Goal: Task Accomplishment & Management: Use online tool/utility

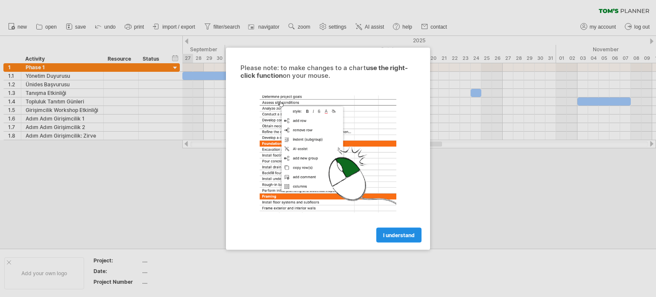
click at [403, 232] on span "I understand" at bounding box center [399, 235] width 32 height 6
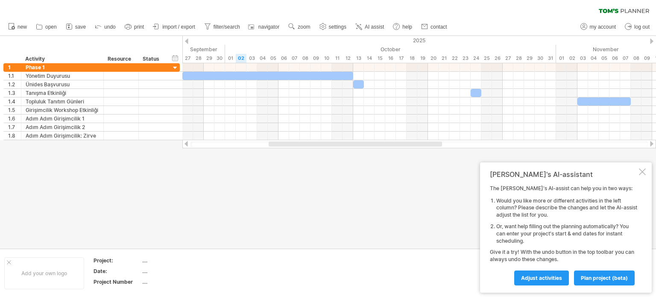
click at [644, 173] on div at bounding box center [642, 171] width 7 height 7
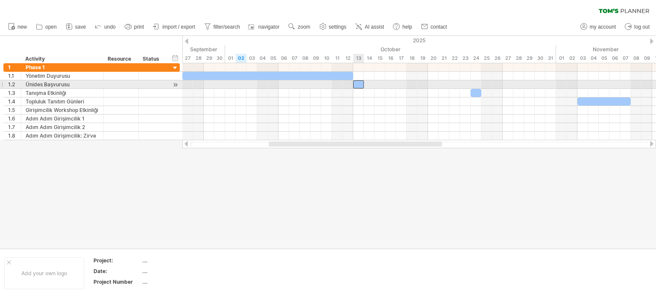
click at [361, 83] on div at bounding box center [358, 84] width 11 height 8
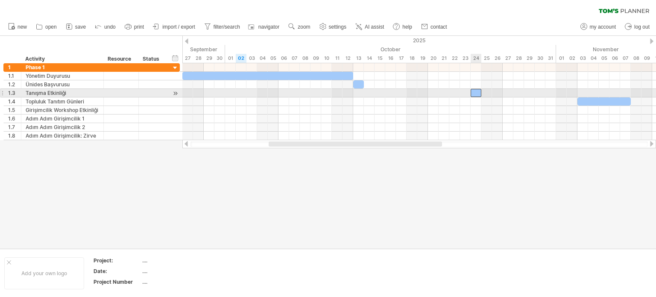
click at [475, 90] on div at bounding box center [476, 93] width 11 height 8
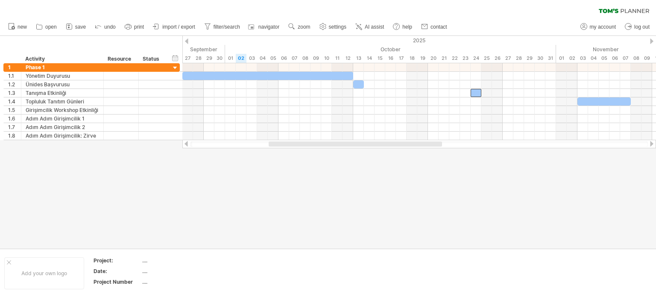
click at [651, 143] on div at bounding box center [651, 144] width 7 height 6
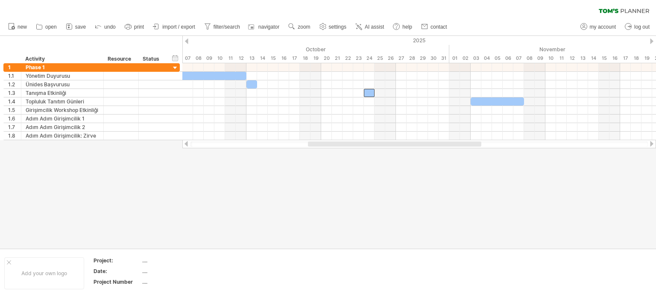
click at [651, 143] on div at bounding box center [651, 144] width 7 height 6
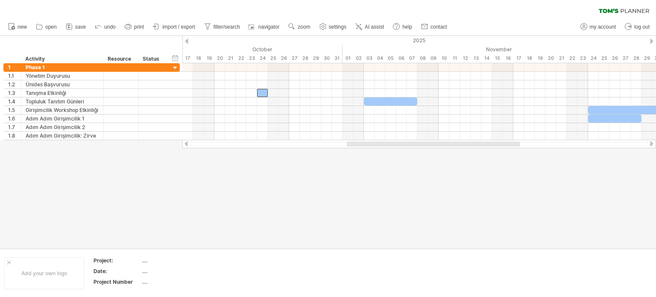
click at [651, 143] on div at bounding box center [651, 144] width 7 height 6
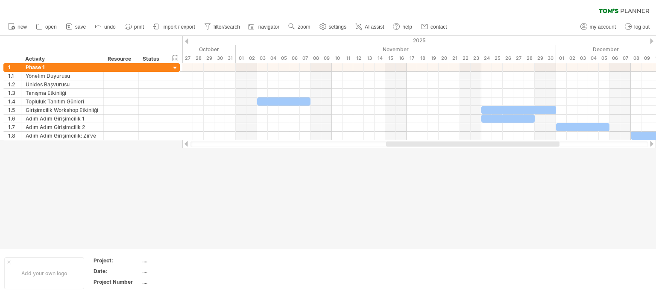
click at [651, 143] on div at bounding box center [651, 144] width 7 height 6
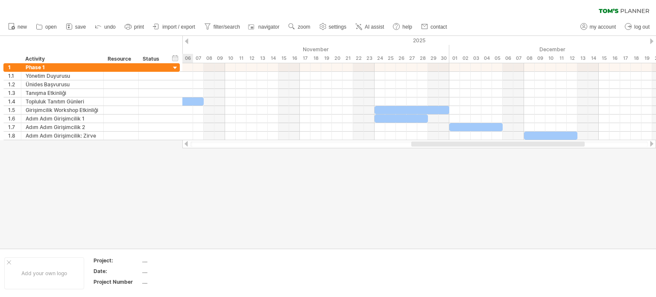
click at [651, 143] on div at bounding box center [651, 144] width 7 height 6
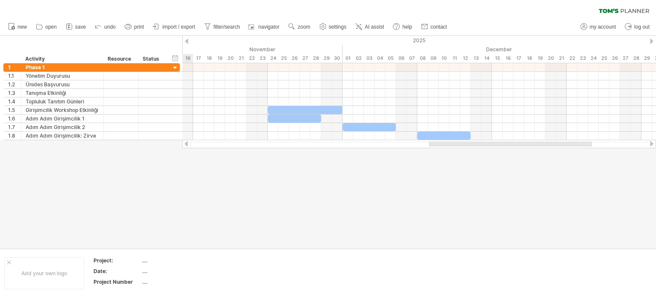
click at [651, 143] on div at bounding box center [651, 144] width 7 height 6
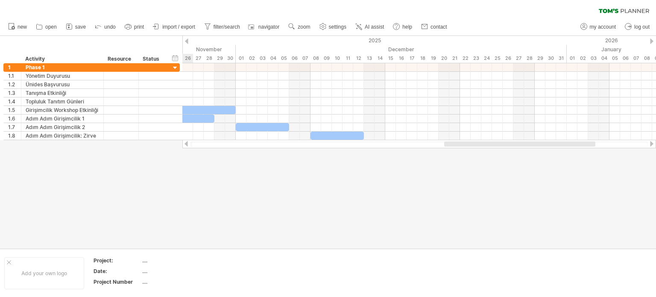
click at [651, 143] on div at bounding box center [651, 144] width 7 height 6
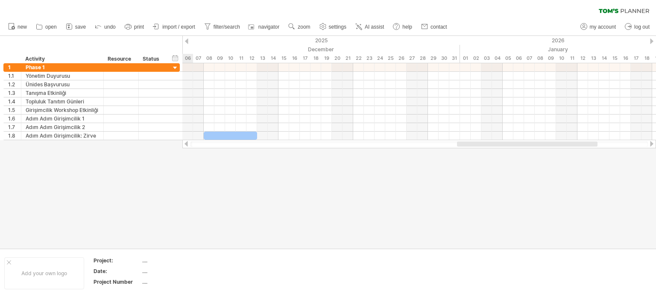
click at [651, 143] on div at bounding box center [651, 144] width 7 height 6
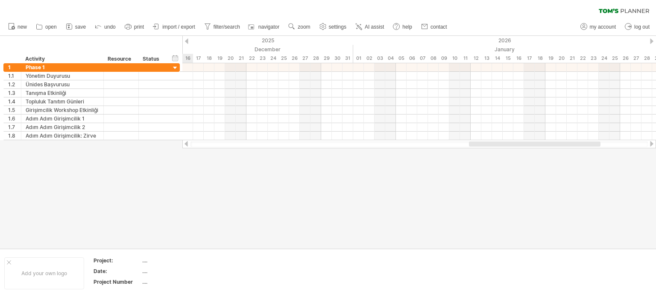
click at [651, 143] on div at bounding box center [651, 144] width 7 height 6
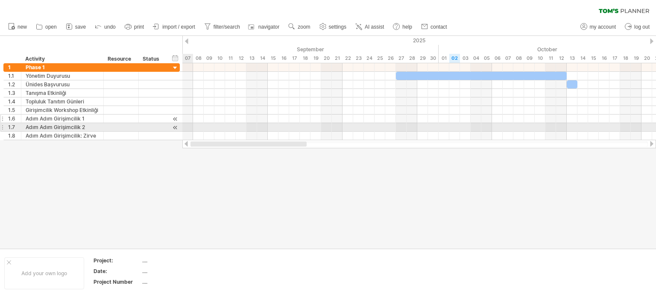
drag, startPoint x: 552, startPoint y: 144, endPoint x: 130, endPoint y: 116, distance: 422.9
click at [137, 120] on div "Trying to reach [DOMAIN_NAME] Connected again... 0% clear filter new 1" at bounding box center [328, 148] width 656 height 297
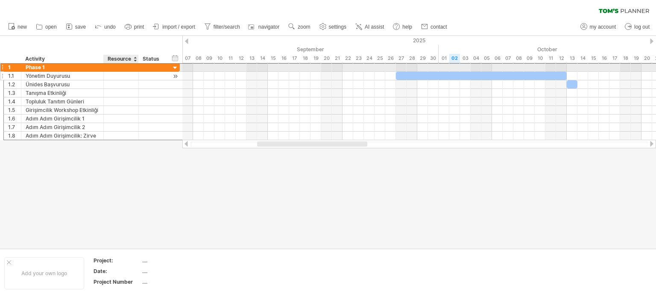
click at [122, 71] on div "**********" at bounding box center [91, 101] width 176 height 77
click at [173, 68] on div at bounding box center [175, 68] width 8 height 8
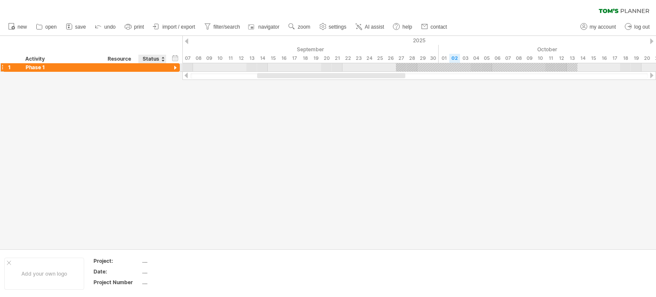
click at [173, 68] on div at bounding box center [175, 68] width 8 height 8
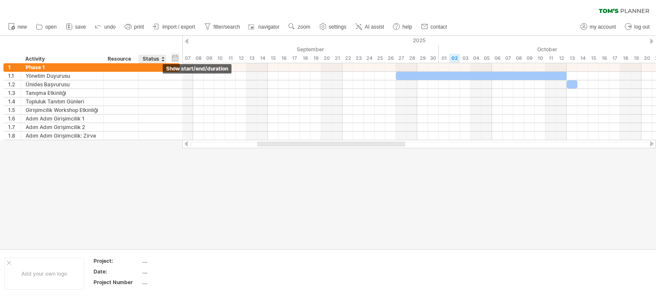
click at [178, 56] on div "hide start/end/duration show start/end/duration" at bounding box center [175, 57] width 8 height 9
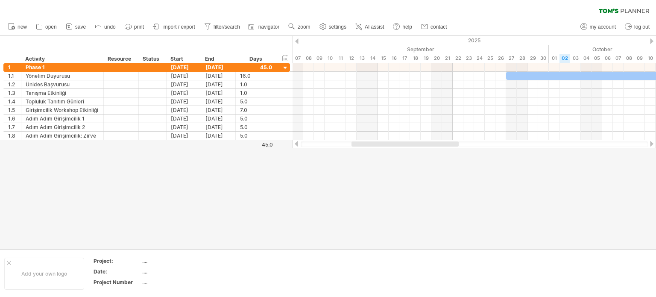
click at [374, 187] on div at bounding box center [328, 142] width 656 height 213
click at [2, 66] on div at bounding box center [1, 67] width 3 height 9
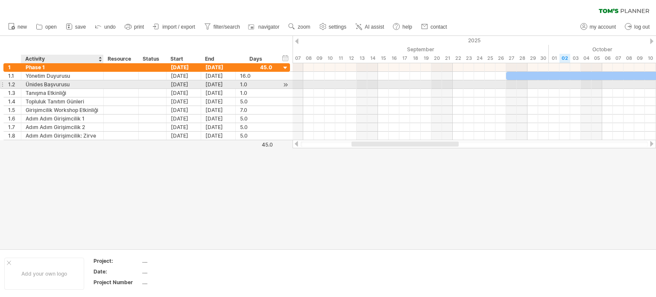
drag, startPoint x: 7, startPoint y: 59, endPoint x: 58, endPoint y: 81, distance: 55.9
click at [58, 81] on div "Trying to reach [DOMAIN_NAME] Connected again... 0% clear filter new 1" at bounding box center [328, 148] width 656 height 297
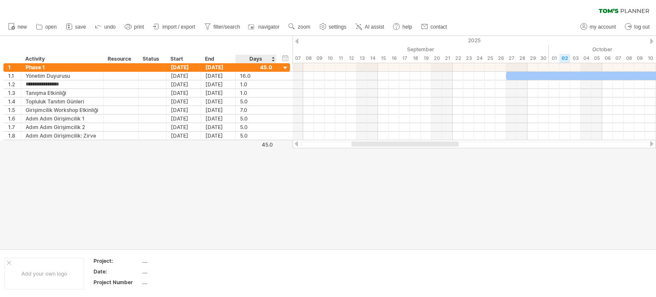
click at [244, 170] on div at bounding box center [328, 142] width 656 height 213
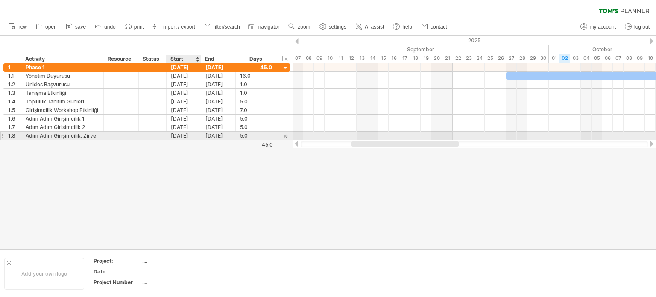
drag, startPoint x: 14, startPoint y: 40, endPoint x: 191, endPoint y: 139, distance: 202.7
click at [191, 139] on div "Trying to reach [DOMAIN_NAME] Connected again... 0% clear filter new 1" at bounding box center [328, 148] width 656 height 297
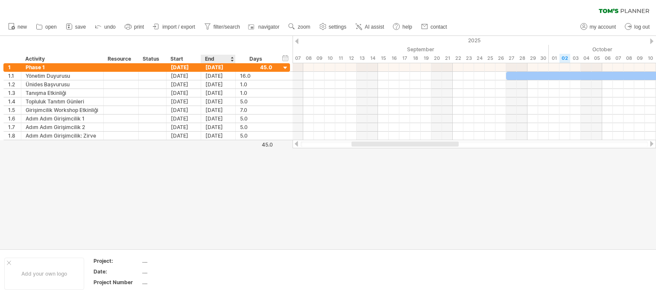
drag, startPoint x: 221, startPoint y: 158, endPoint x: 229, endPoint y: 155, distance: 8.2
click at [222, 158] on div at bounding box center [328, 142] width 656 height 213
click at [362, 25] on icon at bounding box center [359, 26] width 9 height 9
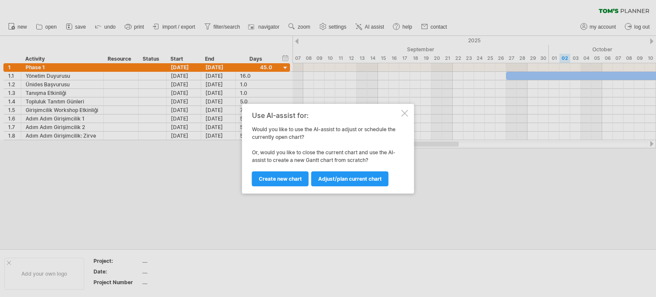
click at [407, 107] on div "Use AI-assist for: Would you like to use the AI-assist to adjust or schedule th…" at bounding box center [328, 149] width 172 height 90
click at [403, 112] on div at bounding box center [405, 113] width 7 height 7
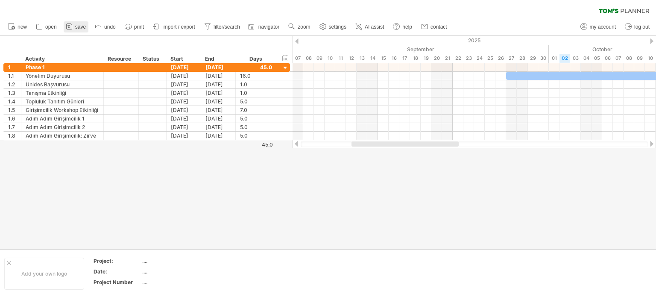
click at [68, 25] on rect at bounding box center [68, 25] width 3 height 1
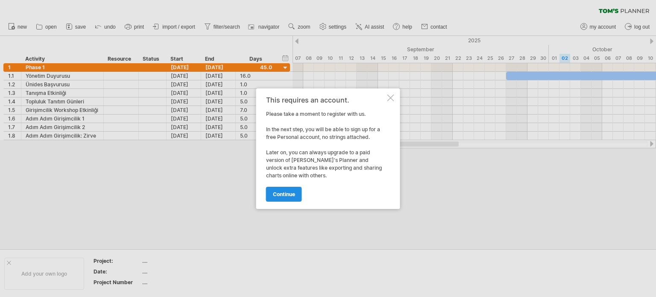
click at [290, 190] on link "continue" at bounding box center [284, 194] width 36 height 15
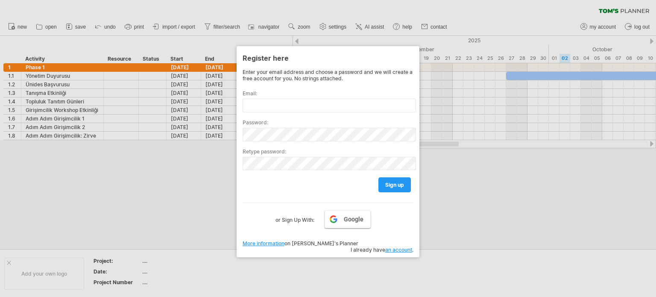
click at [357, 219] on span "Google" at bounding box center [354, 219] width 20 height 7
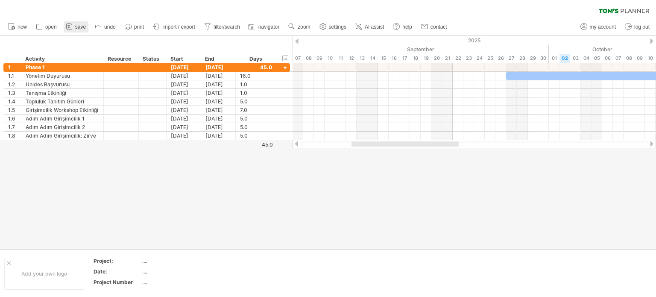
click at [80, 29] on span "save" at bounding box center [80, 27] width 11 height 6
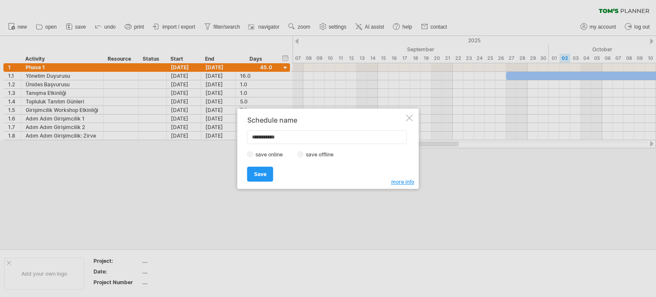
click at [323, 153] on label "save offline" at bounding box center [322, 154] width 37 height 6
click at [270, 152] on label "save online" at bounding box center [271, 154] width 37 height 6
click at [257, 173] on span "Save" at bounding box center [260, 174] width 12 height 6
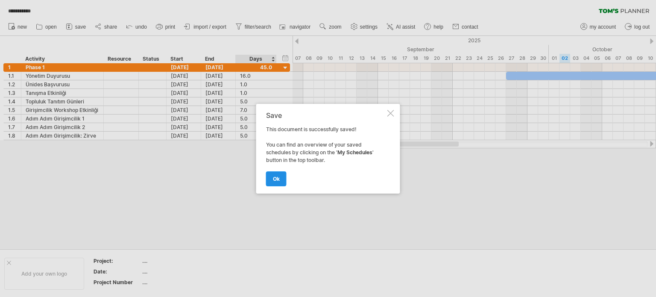
click at [276, 176] on span "ok" at bounding box center [276, 179] width 7 height 6
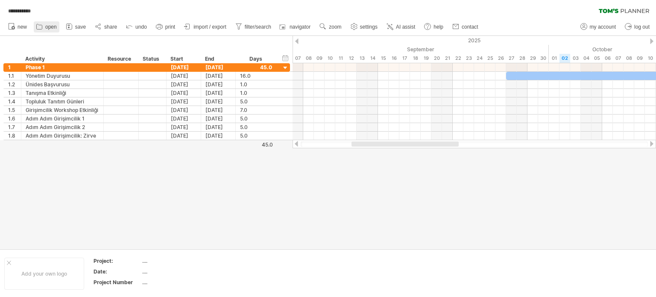
click at [44, 25] on link "open" at bounding box center [47, 26] width 26 height 11
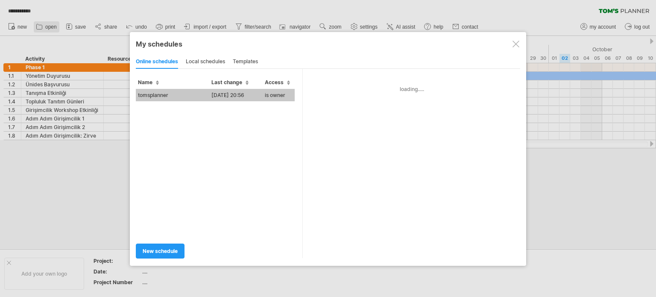
type input "**********"
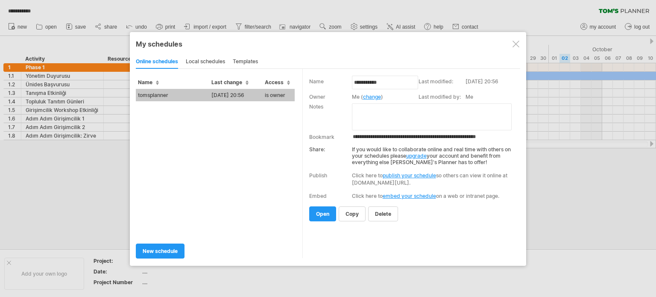
click at [213, 59] on div "local schedules" at bounding box center [205, 62] width 39 height 14
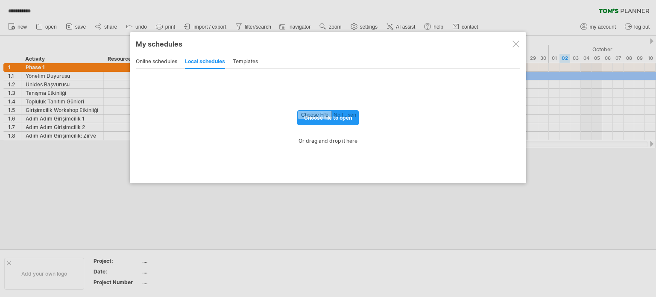
click at [248, 57] on div "templates" at bounding box center [245, 62] width 25 height 14
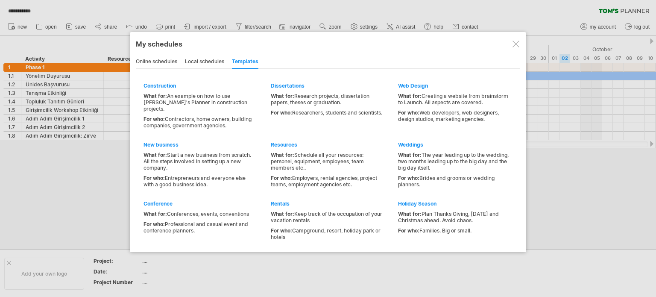
drag, startPoint x: 166, startPoint y: 58, endPoint x: 261, endPoint y: 58, distance: 95.3
click at [166, 58] on div "online schedules" at bounding box center [156, 62] width 41 height 14
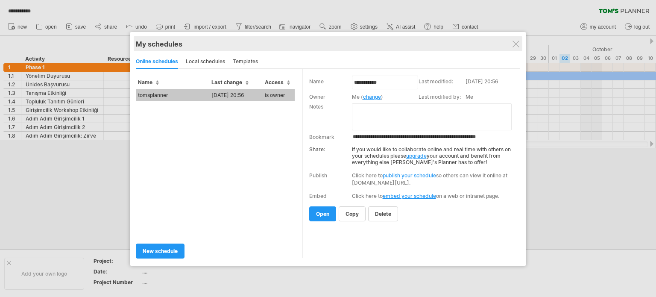
click at [514, 39] on div "My schedules share/collaborate online" at bounding box center [328, 43] width 384 height 15
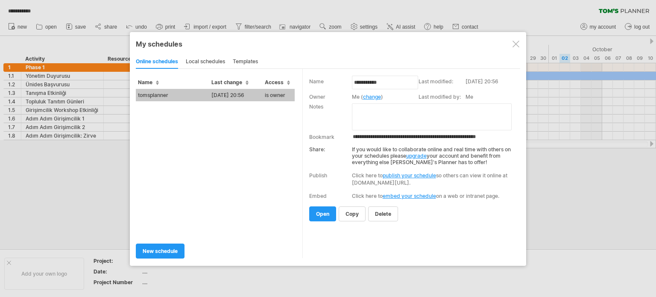
click at [514, 44] on div at bounding box center [516, 44] width 7 height 7
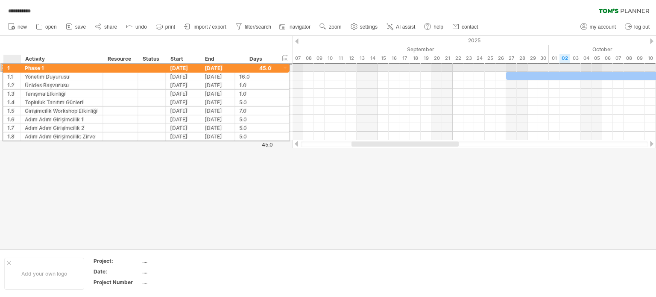
click at [10, 67] on div "1" at bounding box center [14, 67] width 13 height 8
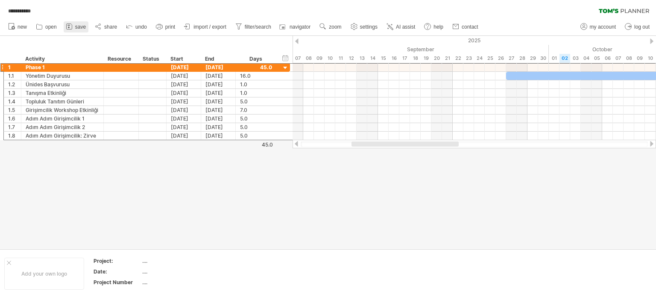
click at [79, 29] on span "save" at bounding box center [80, 27] width 11 height 6
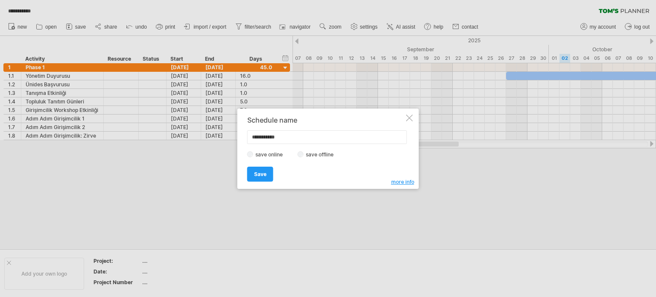
click at [310, 156] on label "save offline" at bounding box center [322, 154] width 37 height 6
click at [261, 173] on span "Save" at bounding box center [260, 174] width 12 height 6
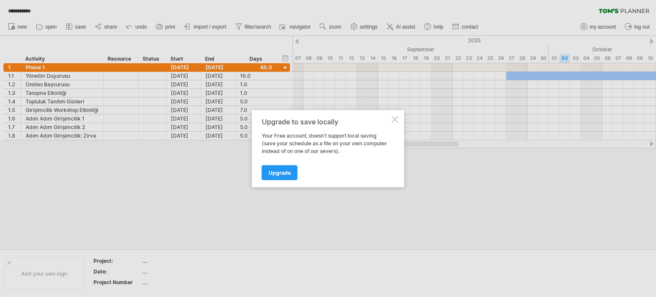
click at [397, 115] on div "Upgrade to save locally Your Free account, doesn't support local saving (save y…" at bounding box center [328, 148] width 153 height 77
click at [395, 119] on div at bounding box center [395, 119] width 7 height 7
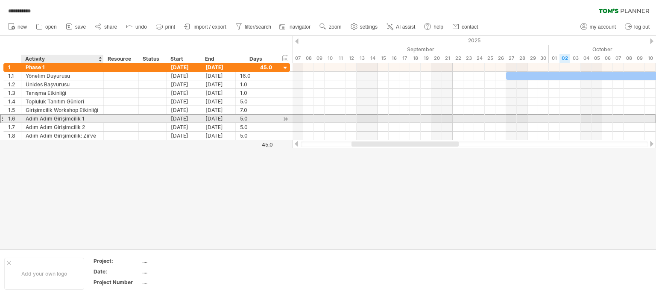
drag, startPoint x: 26, startPoint y: 117, endPoint x: 35, endPoint y: 118, distance: 9.6
click at [35, 118] on div "Adım Adım Girişimcilik 1" at bounding box center [62, 118] width 73 height 8
click at [26, 117] on input "**********" at bounding box center [62, 118] width 73 height 8
drag, startPoint x: 26, startPoint y: 117, endPoint x: 83, endPoint y: 119, distance: 57.7
click at [83, 119] on input "**********" at bounding box center [62, 118] width 73 height 8
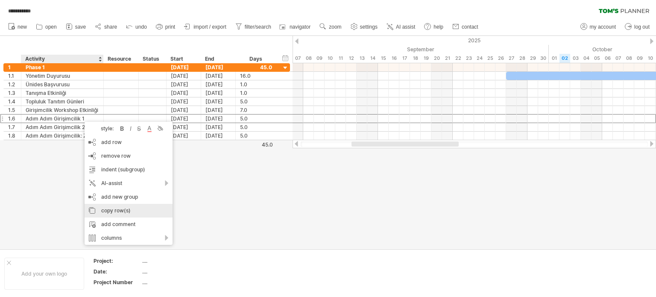
click at [118, 210] on div "copy row(s)" at bounding box center [129, 211] width 88 height 14
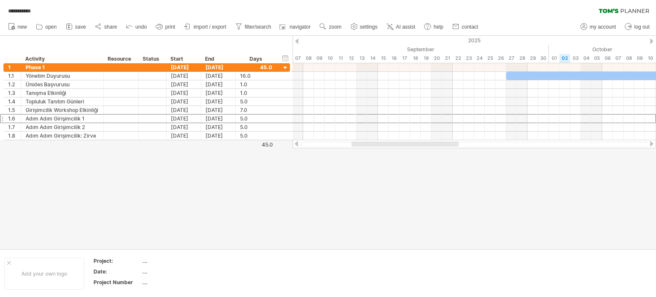
click at [652, 39] on div at bounding box center [651, 41] width 3 height 6
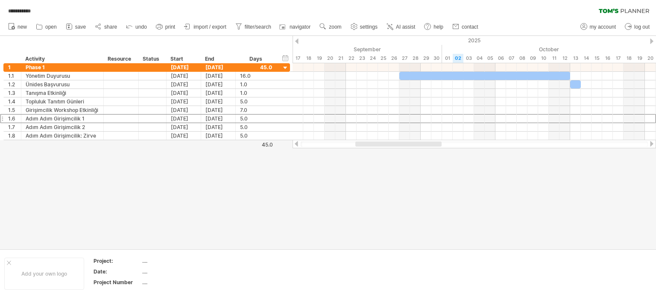
click at [652, 39] on div at bounding box center [651, 41] width 3 height 6
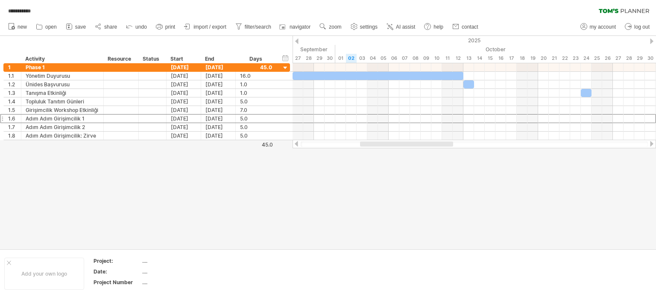
click at [652, 39] on div at bounding box center [651, 41] width 3 height 6
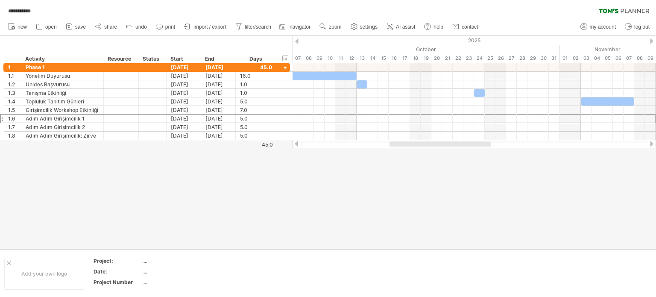
click at [653, 44] on div at bounding box center [651, 41] width 3 height 6
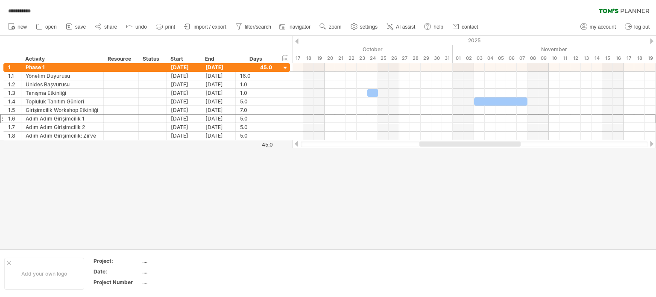
click at [653, 44] on div at bounding box center [651, 41] width 3 height 6
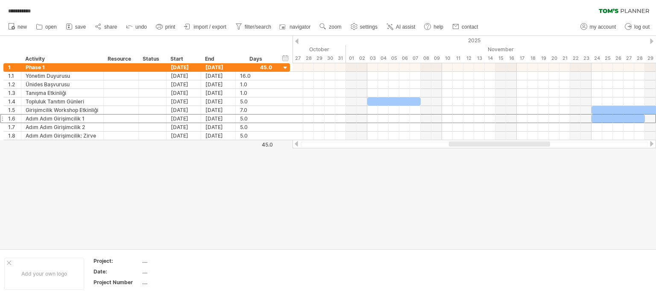
click at [653, 44] on div at bounding box center [651, 41] width 3 height 6
